Goal: Communication & Community: Participate in discussion

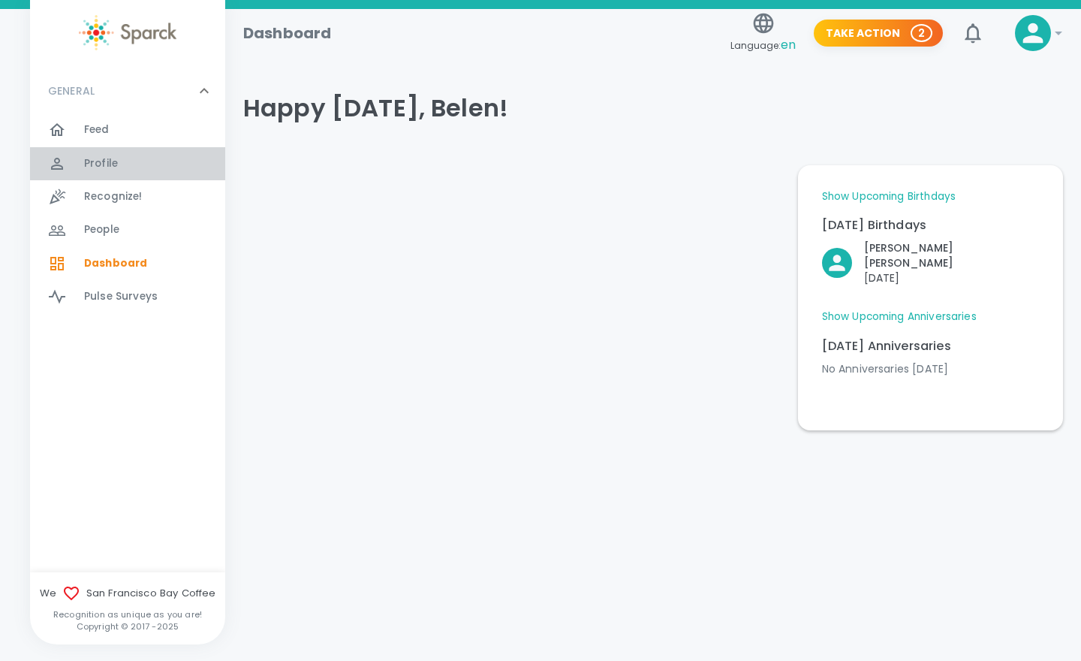
click at [97, 179] on div "Profile 0" at bounding box center [127, 163] width 195 height 33
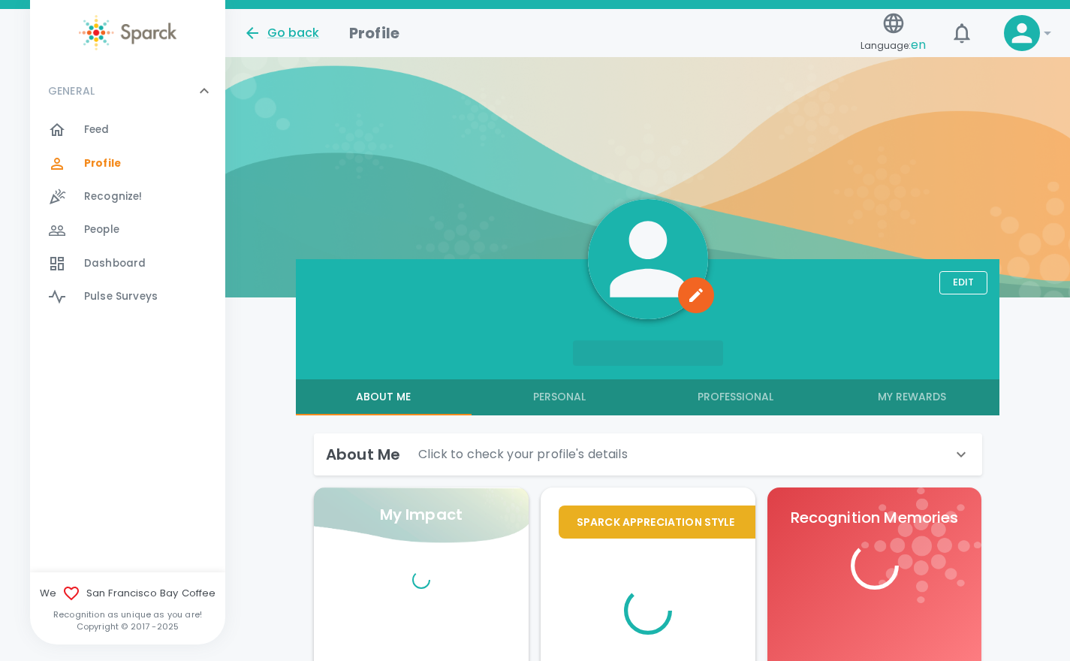
click at [98, 131] on span "Feed" at bounding box center [97, 129] width 26 height 15
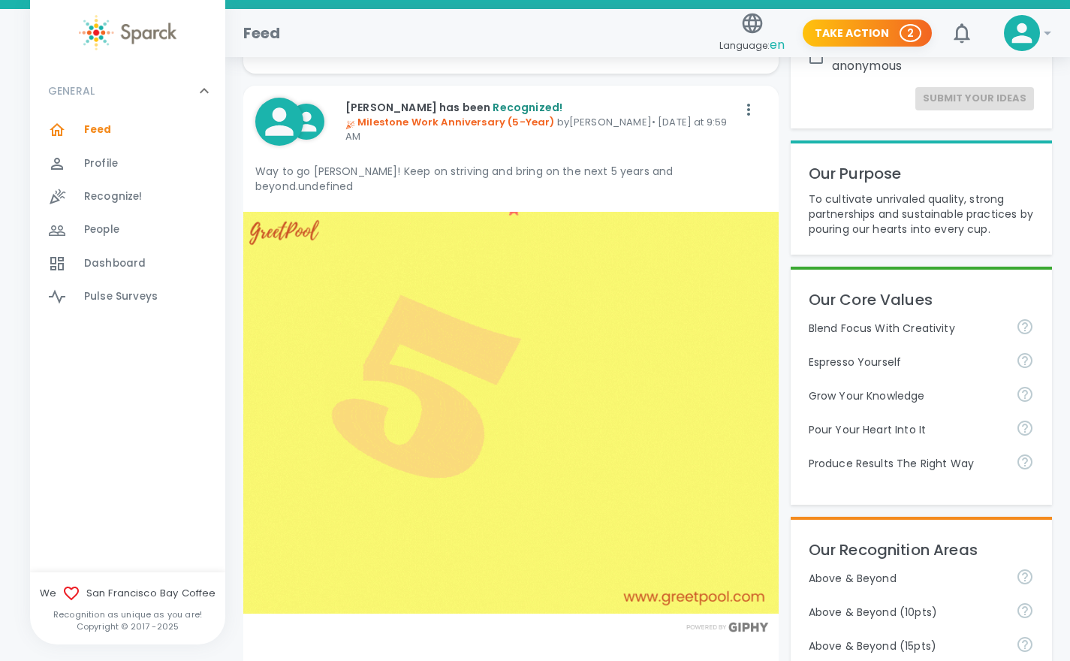
scroll to position [210, 0]
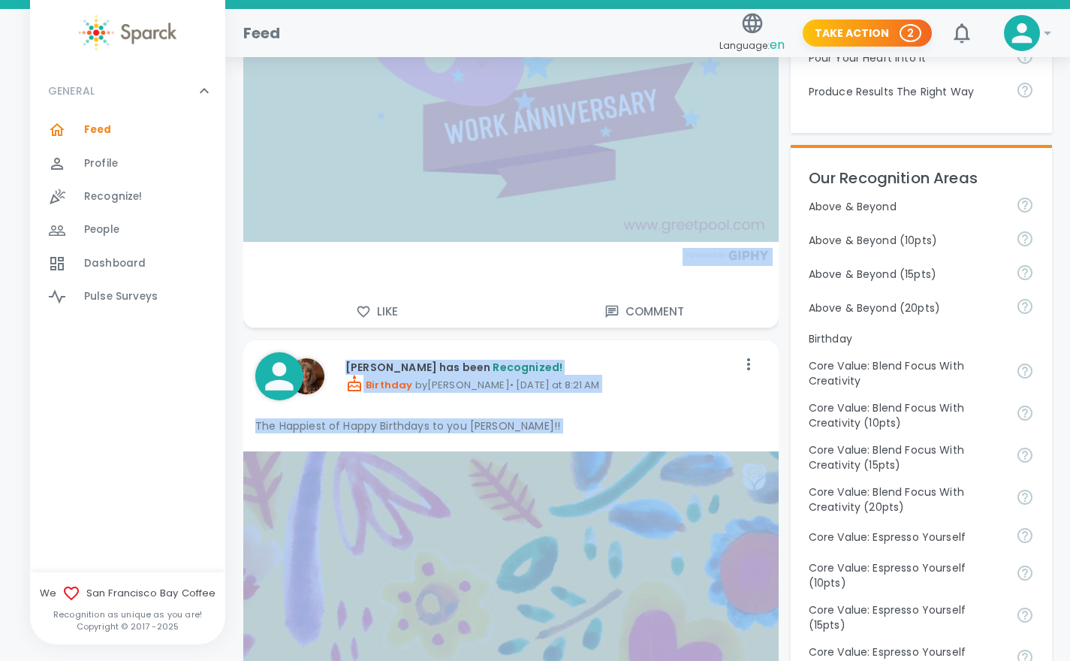
scroll to position [640, 0]
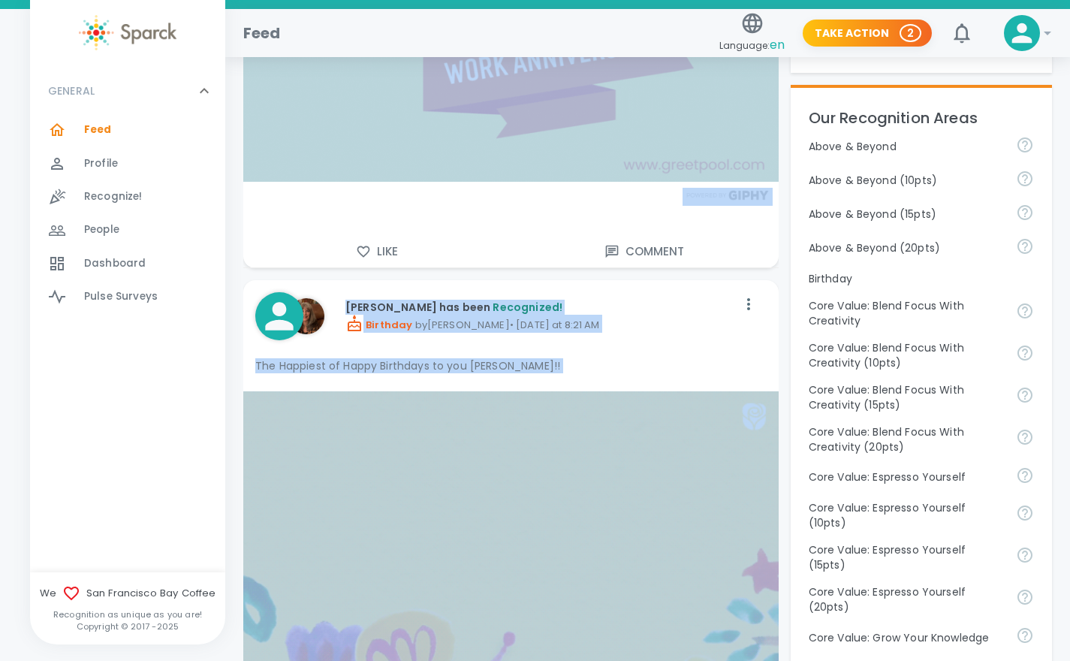
click at [727, 333] on div "[PERSON_NAME] has been Recognized! Birthday by [PERSON_NAME] • [DATE] at 8:21 AM" at bounding box center [489, 316] width 493 height 72
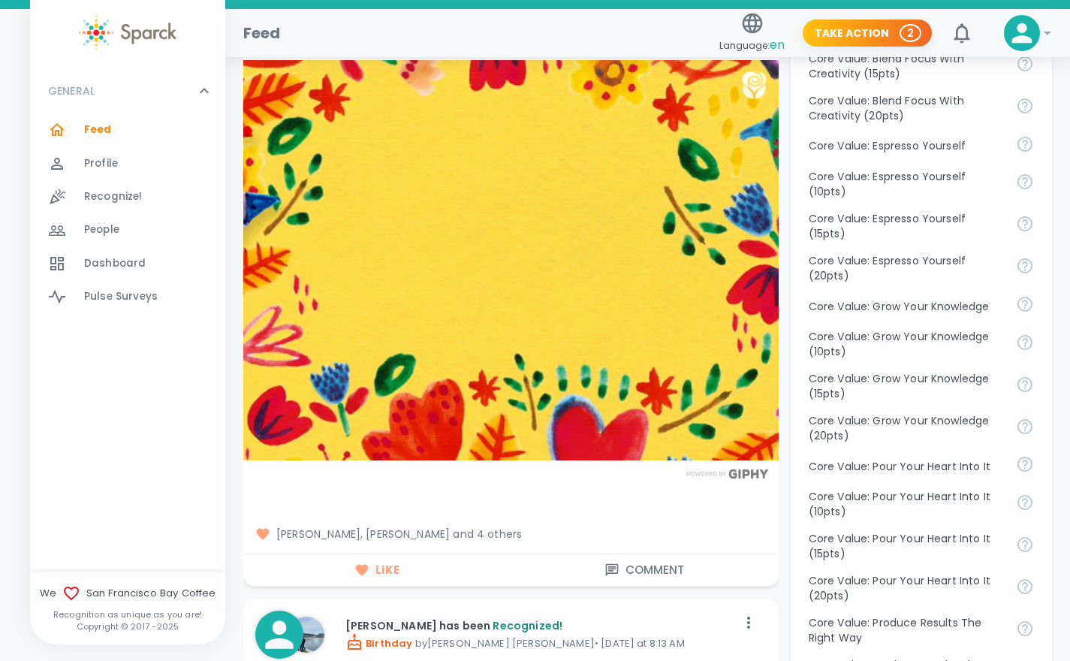
scroll to position [1031, 0]
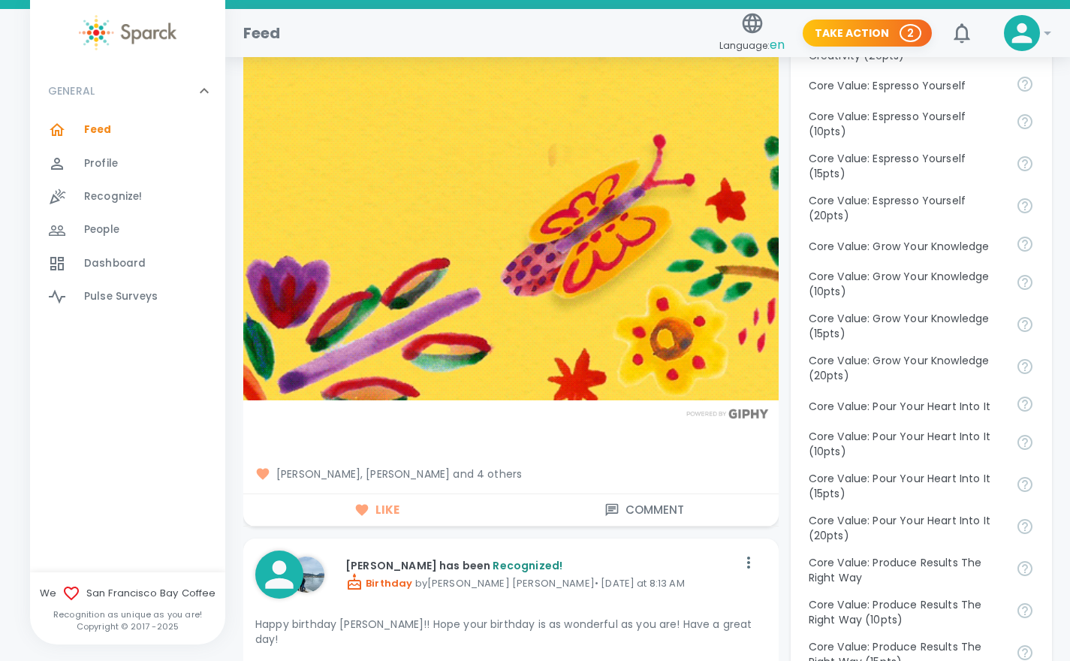
click at [480, 454] on div "[PERSON_NAME], [PERSON_NAME] and 4 others" at bounding box center [504, 467] width 523 height 27
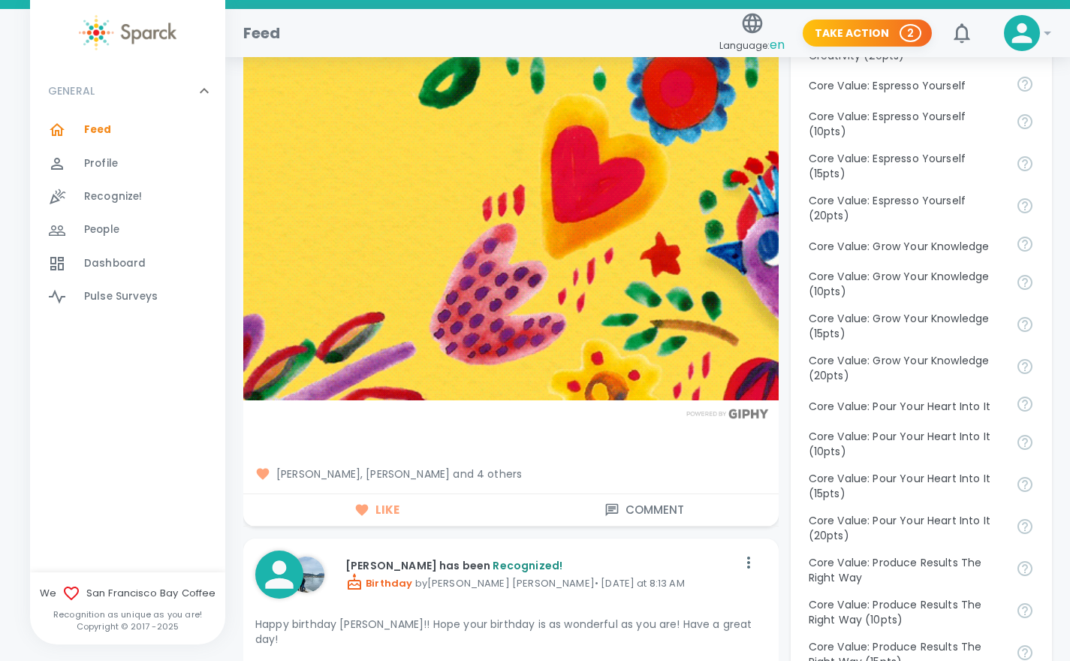
click at [485, 466] on span "[PERSON_NAME], [PERSON_NAME] and 4 others" at bounding box center [510, 473] width 511 height 15
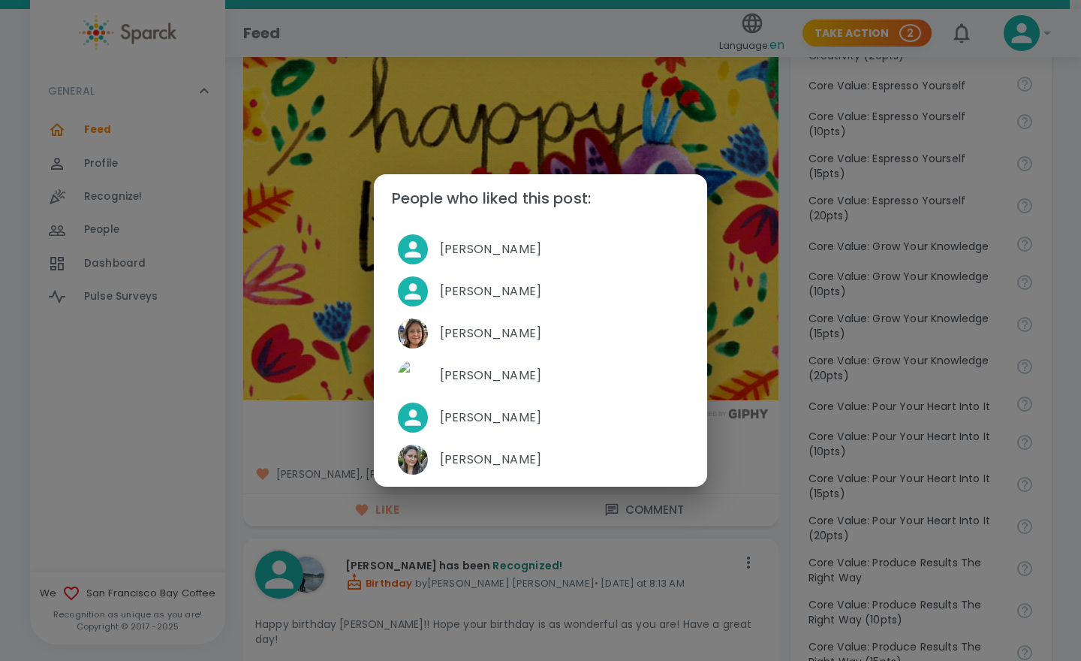
click at [763, 529] on div "People who liked this post: [PERSON_NAME] [PERSON_NAME] [PERSON_NAME] [PERSON_N…" at bounding box center [540, 330] width 1081 height 661
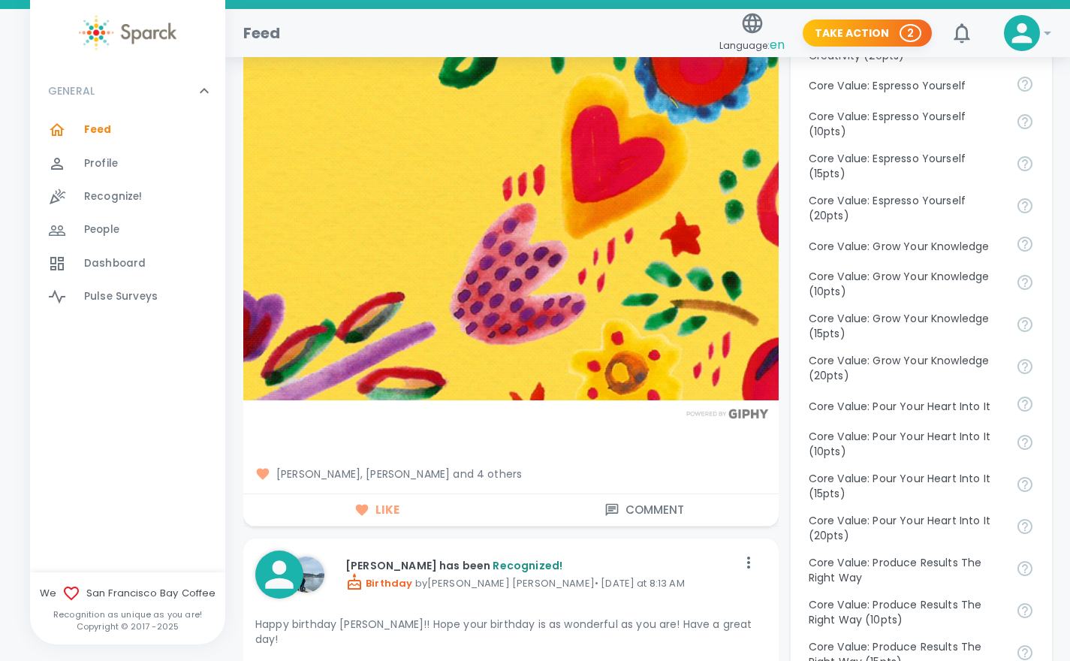
click at [926, 501] on p "Core Value: Pour Your Heart Into It (15pts)" at bounding box center [906, 486] width 195 height 30
